Goal: Consume media (video, audio)

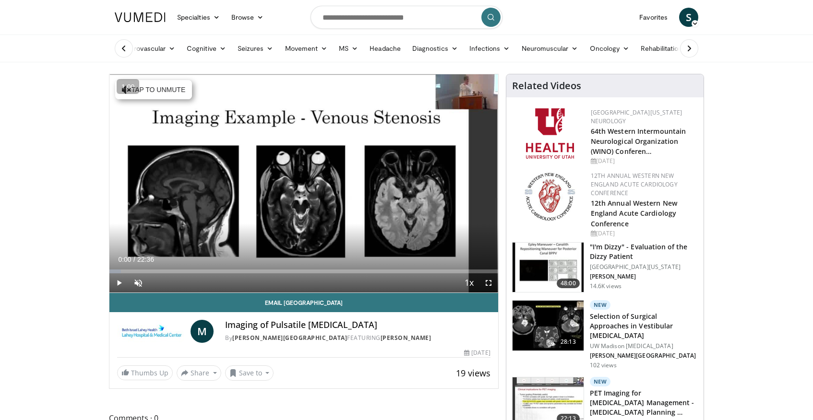
click at [275, 268] on div "Loaded : 2.92% 00:00 09:37" at bounding box center [303, 268] width 389 height 9
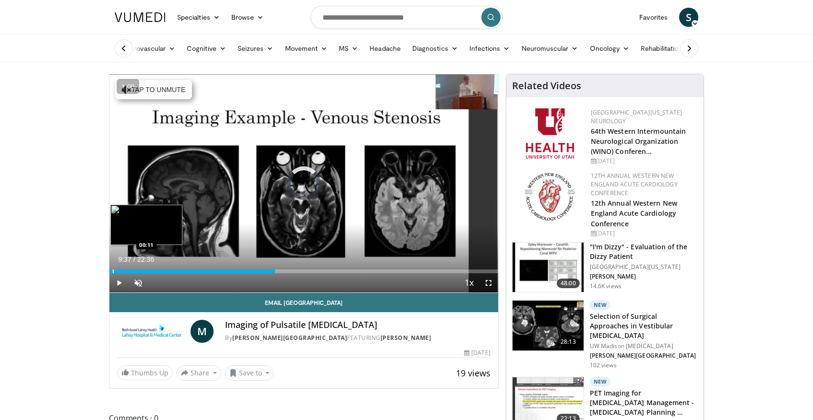
click at [113, 270] on div "Progress Bar" at bounding box center [113, 272] width 1 height 4
